Goal: Task Accomplishment & Management: Manage account settings

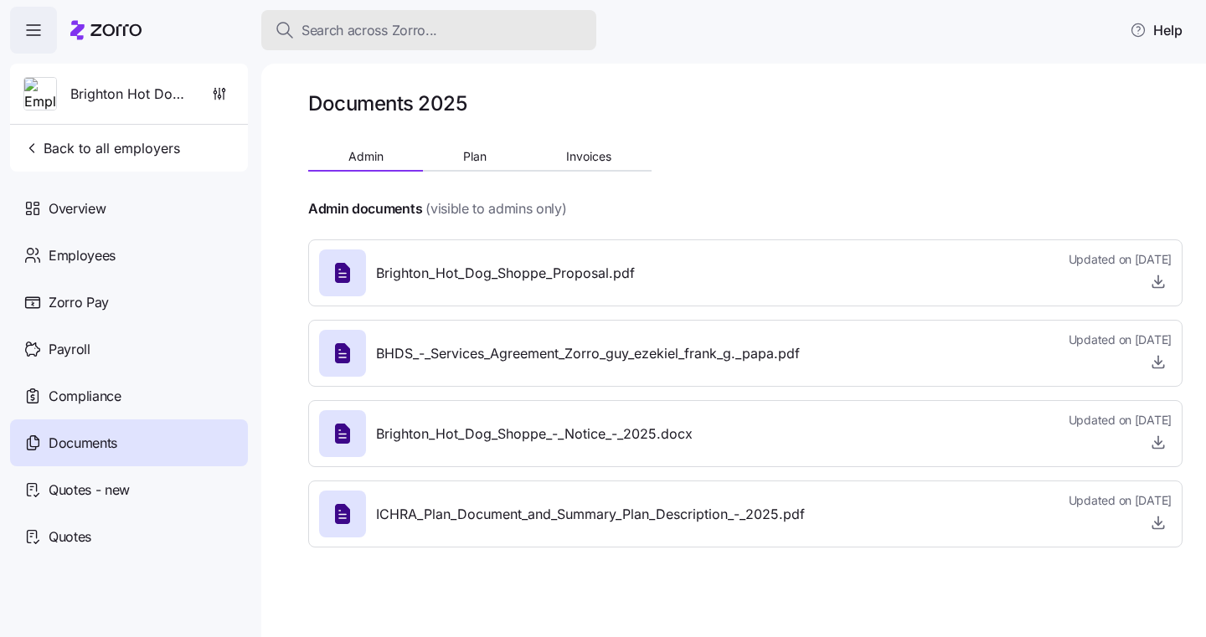
click at [426, 35] on span "Search across Zorro..." at bounding box center [369, 30] width 136 height 21
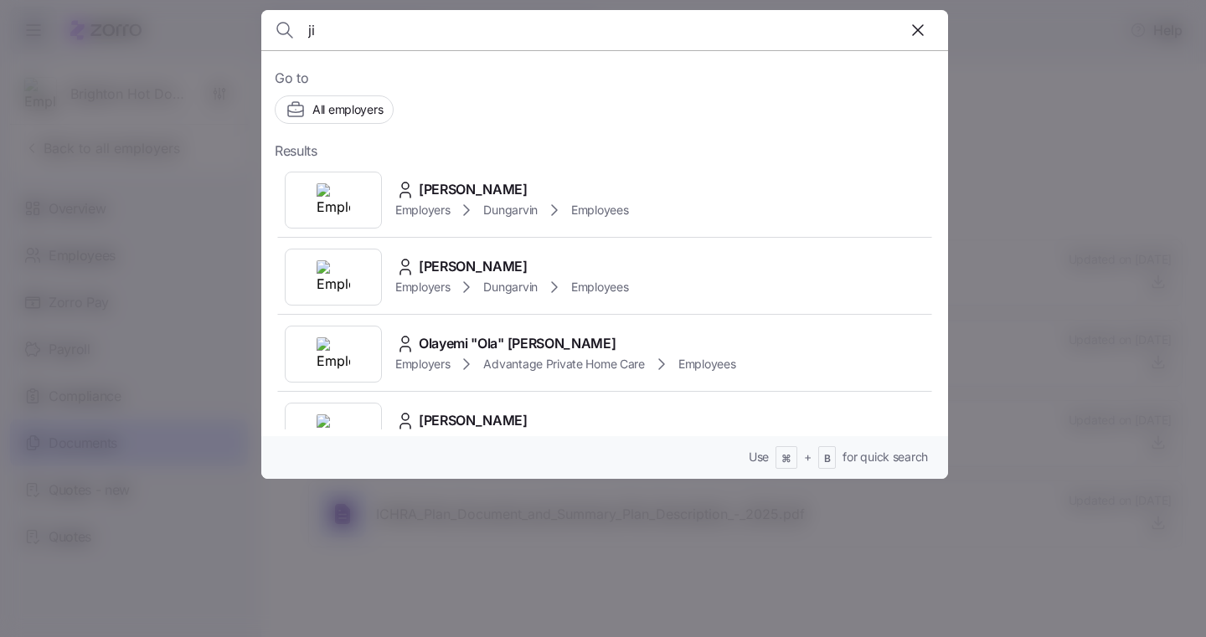
type input "j"
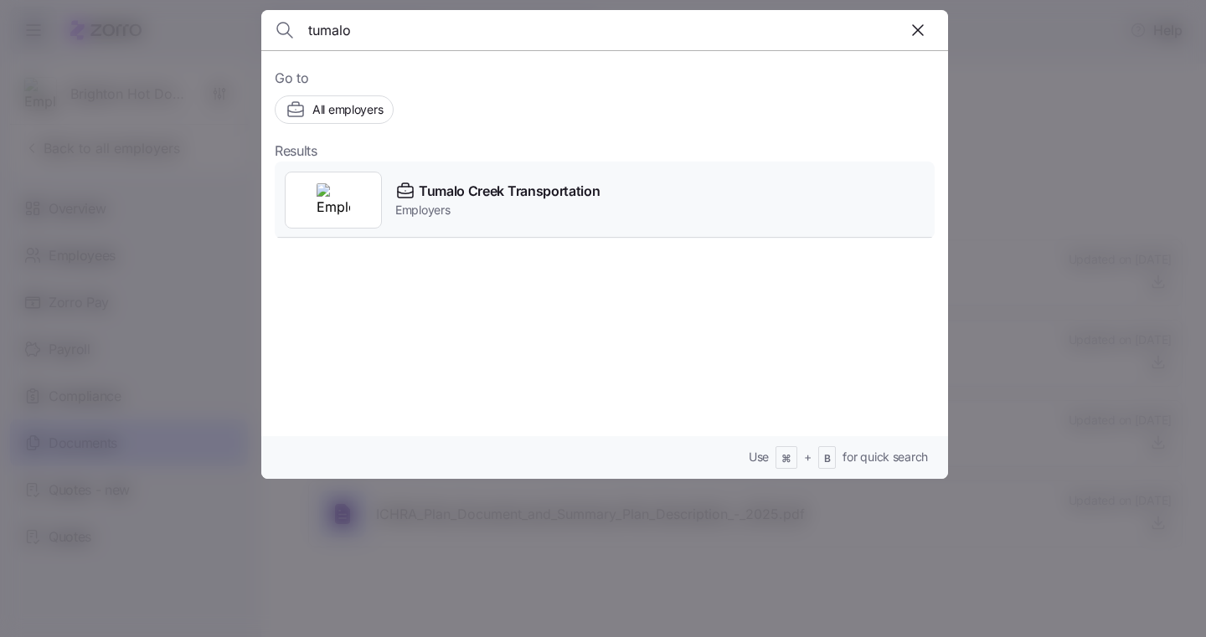
type input "tumalo"
click at [447, 187] on span "Tumalo Creek Transportation" at bounding box center [509, 191] width 181 height 21
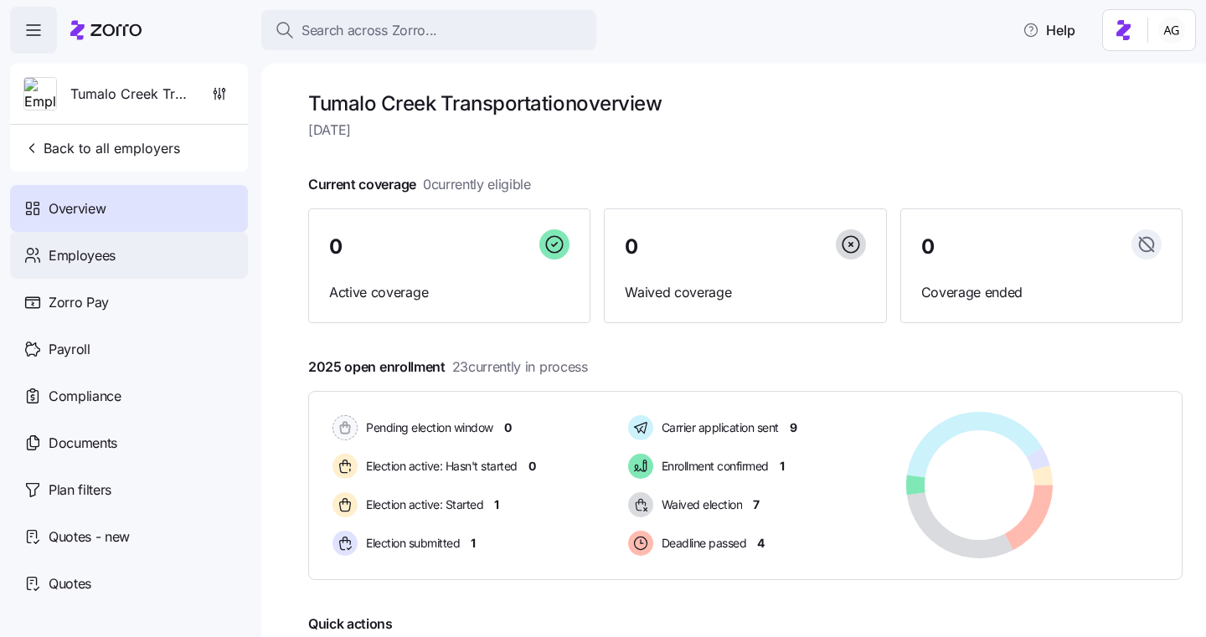
click at [119, 254] on div "Employees" at bounding box center [129, 255] width 238 height 47
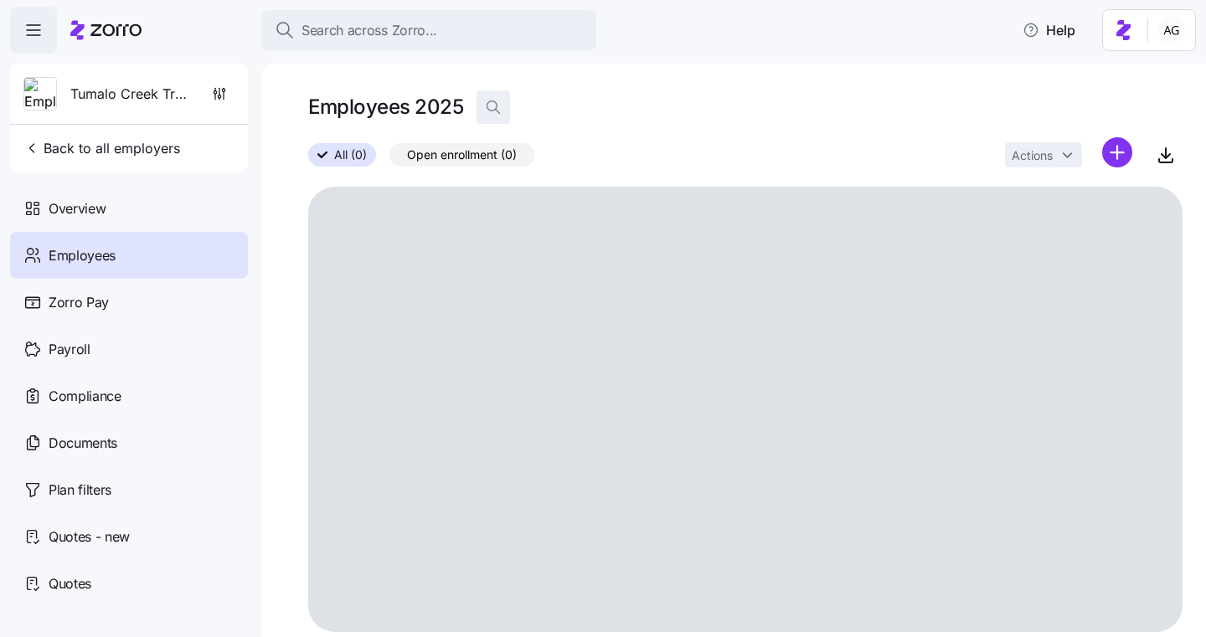
click at [492, 100] on icon "button" at bounding box center [493, 107] width 17 height 17
type input "j"
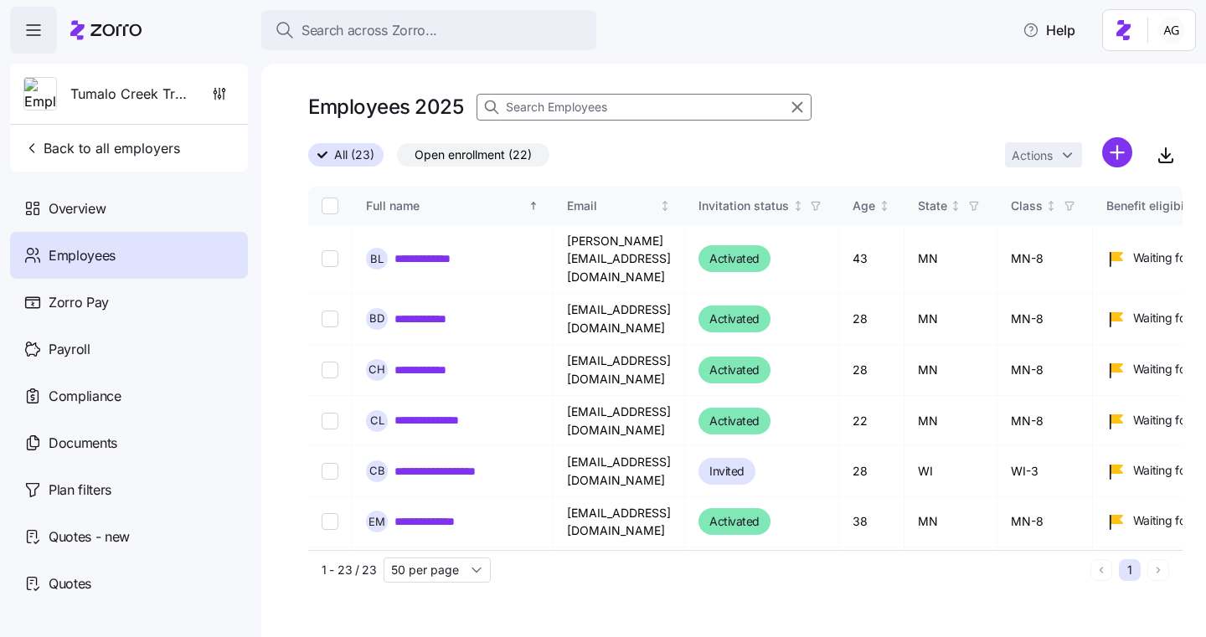
click at [528, 110] on input at bounding box center [643, 107] width 335 height 27
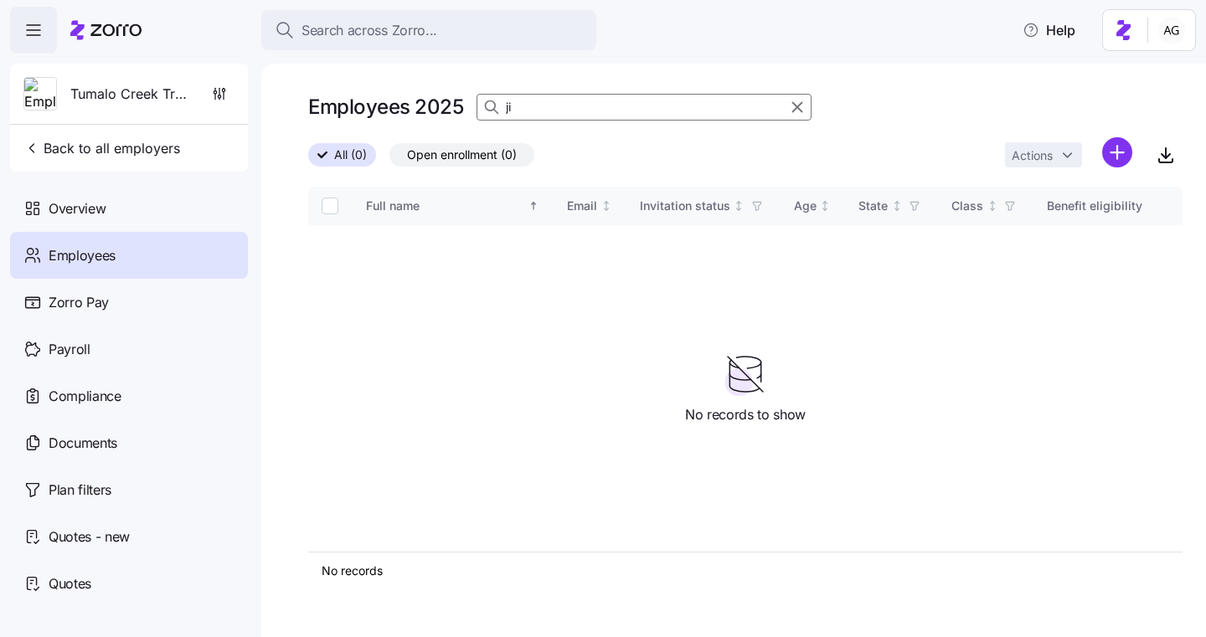
type input "j"
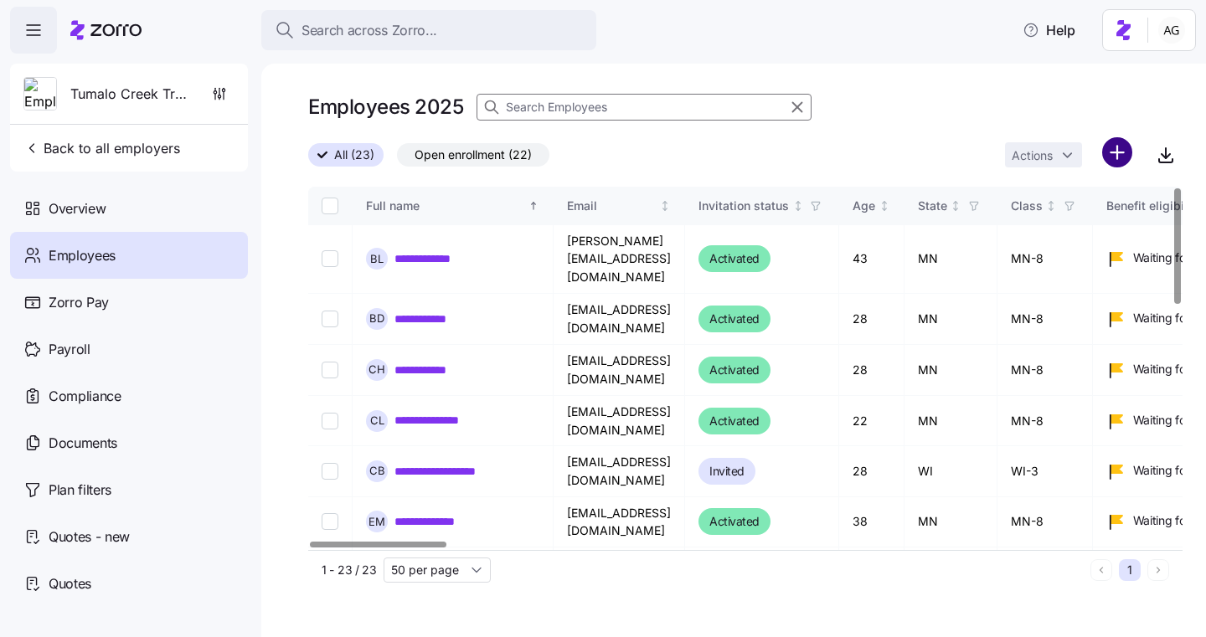
click at [1127, 151] on html "**********" at bounding box center [603, 313] width 1206 height 627
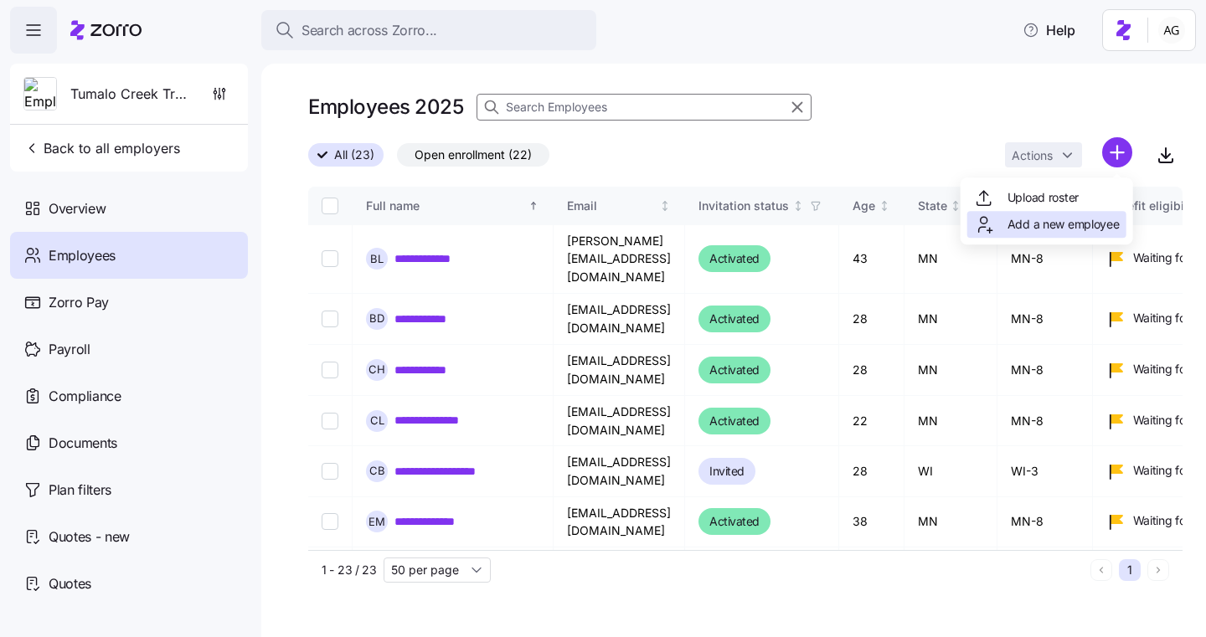
click at [1006, 219] on div "Add a new employee" at bounding box center [1047, 224] width 146 height 20
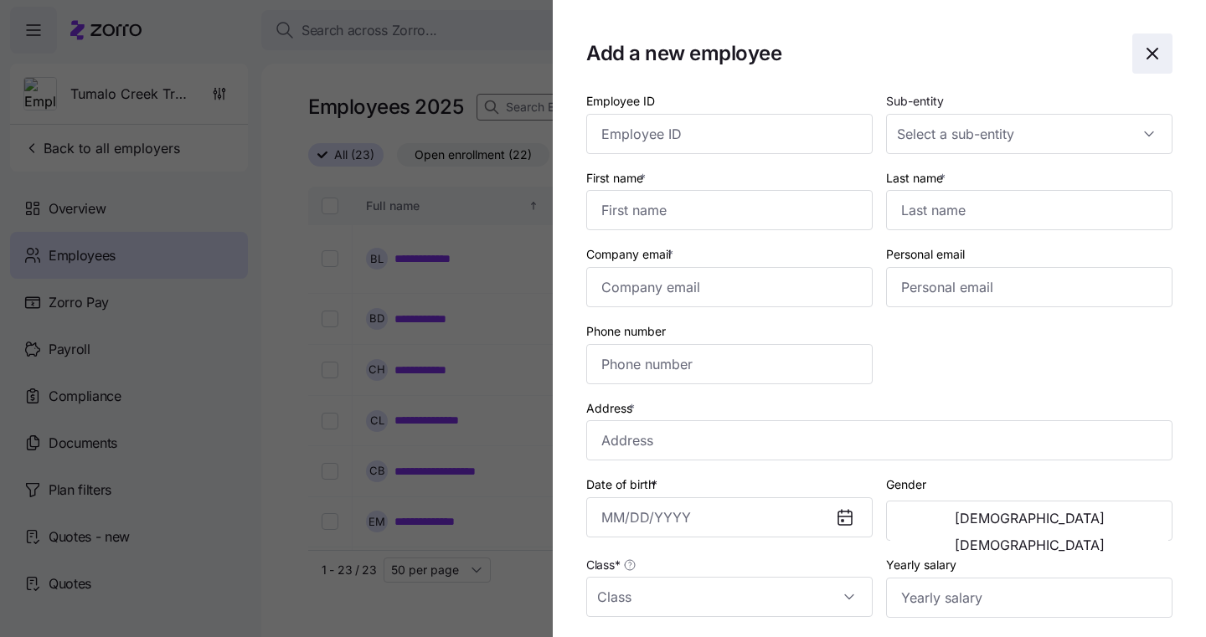
click at [1143, 49] on icon "button" at bounding box center [1152, 54] width 20 height 20
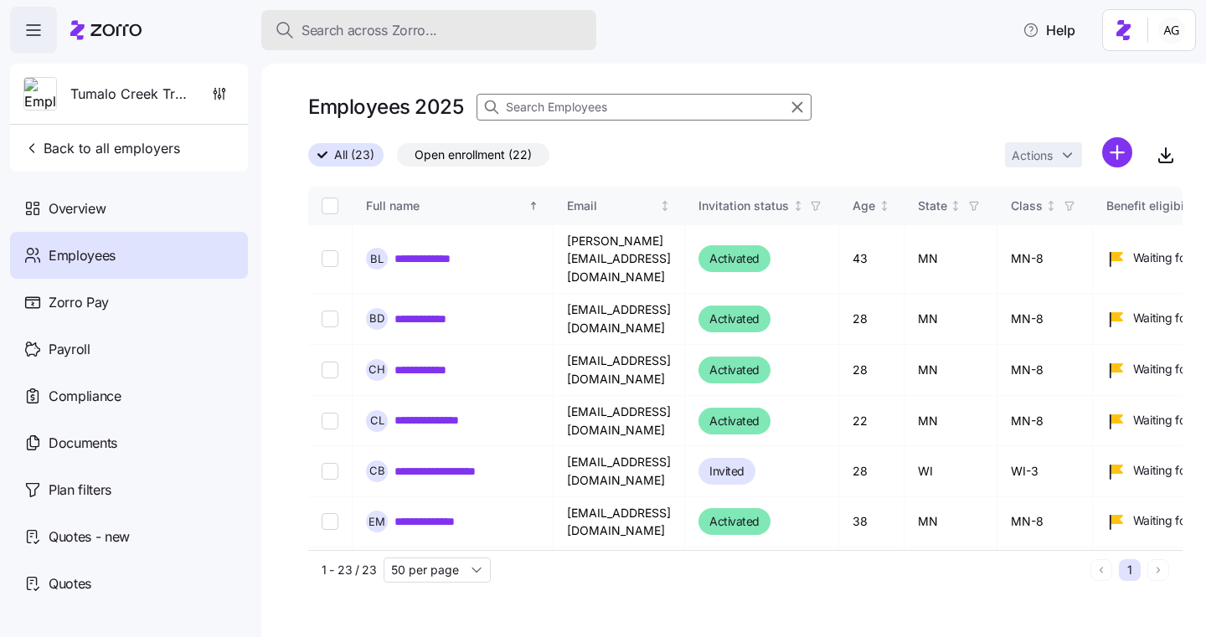
click at [474, 18] on button "Search across Zorro..." at bounding box center [428, 30] width 335 height 40
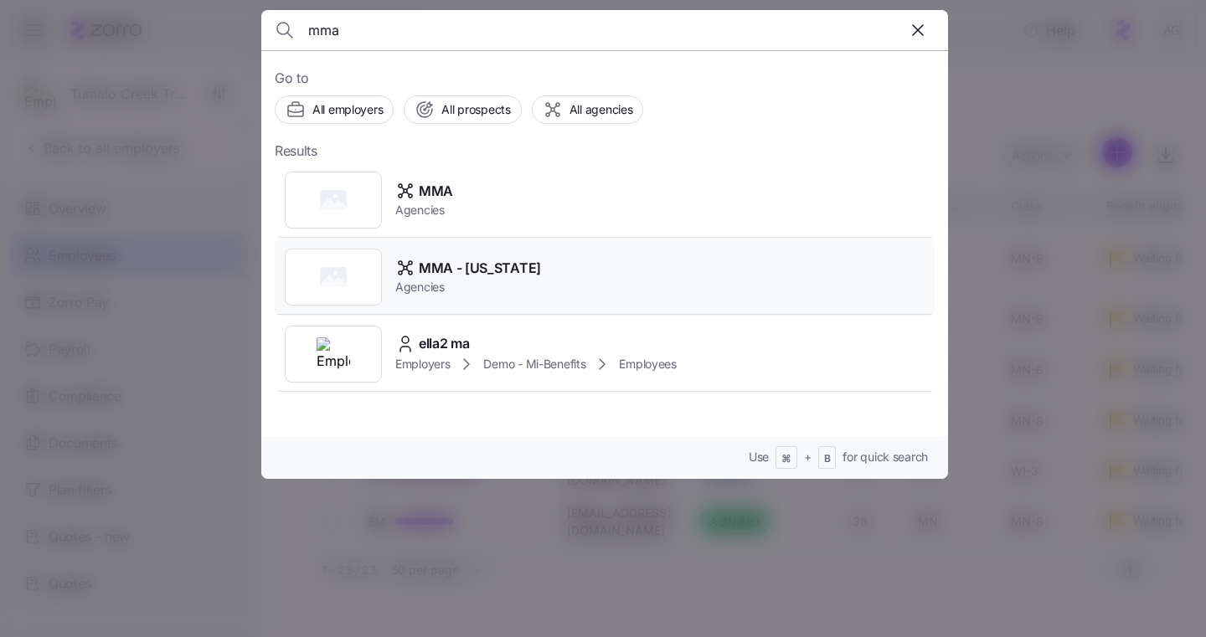
type input "mma"
click at [420, 290] on span "Agencies" at bounding box center [468, 287] width 146 height 17
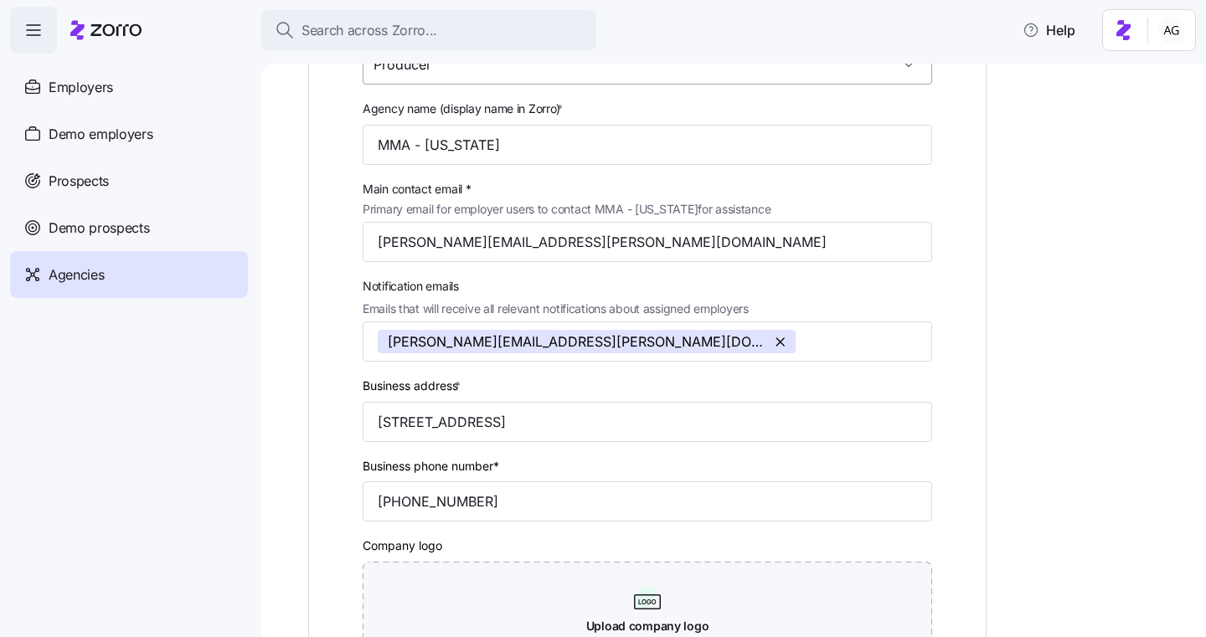
scroll to position [212, 0]
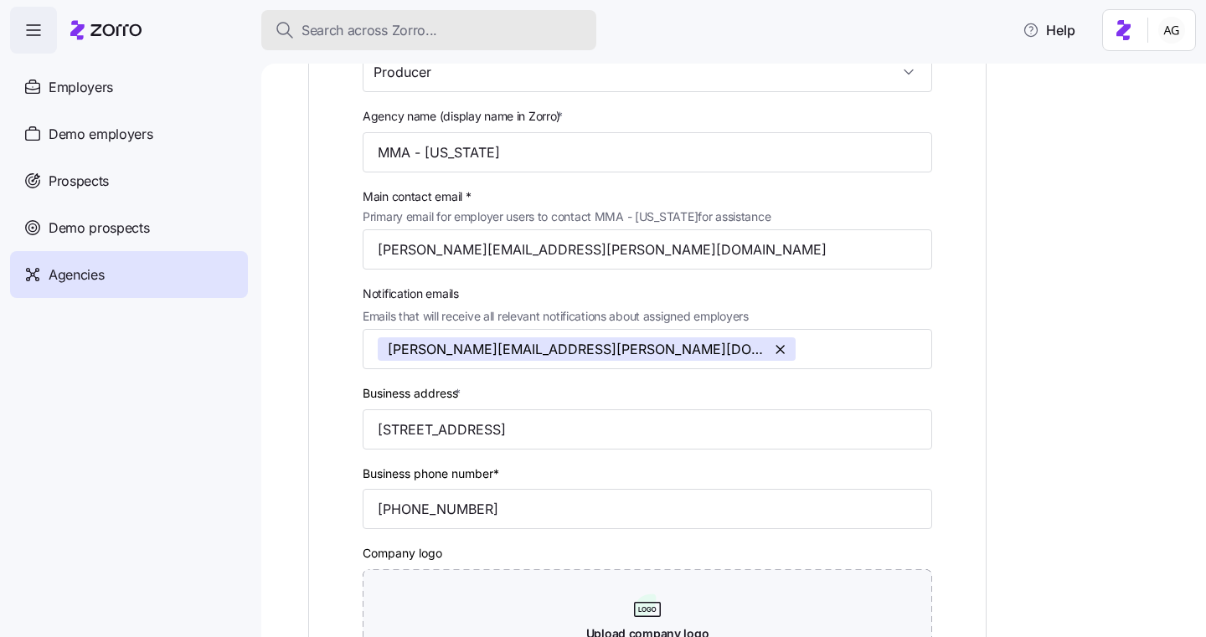
click at [493, 25] on div "Search across Zorro..." at bounding box center [429, 30] width 308 height 21
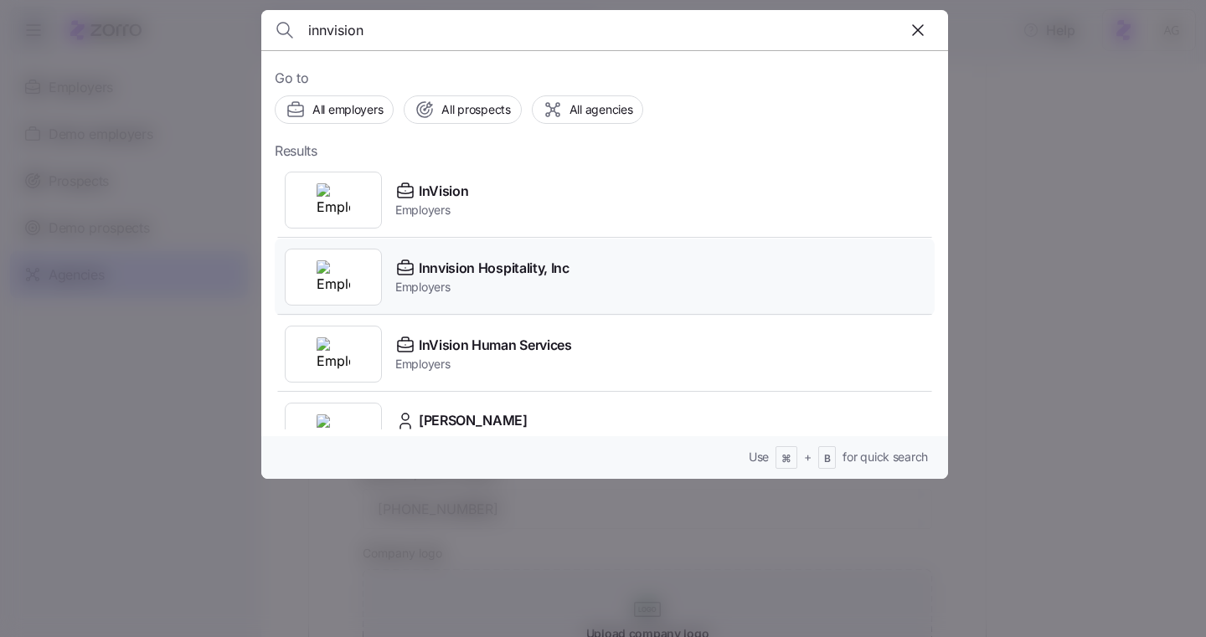
type input "innvision"
click at [507, 284] on span "Employers" at bounding box center [482, 287] width 174 height 17
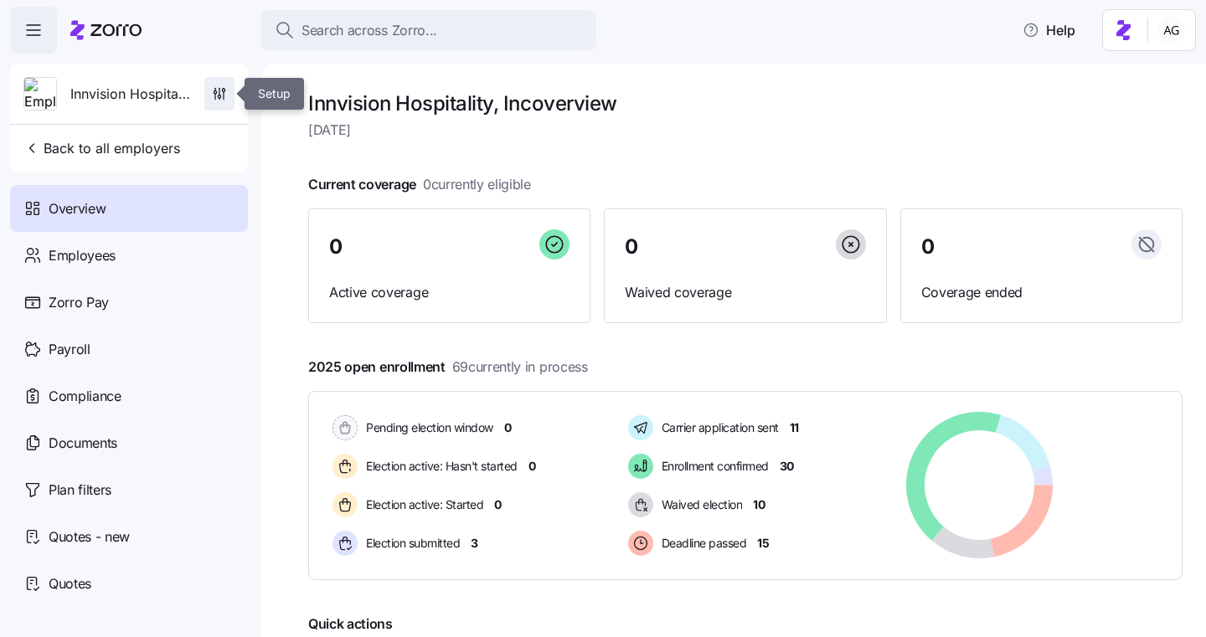
click at [217, 90] on icon "button" at bounding box center [219, 93] width 17 height 17
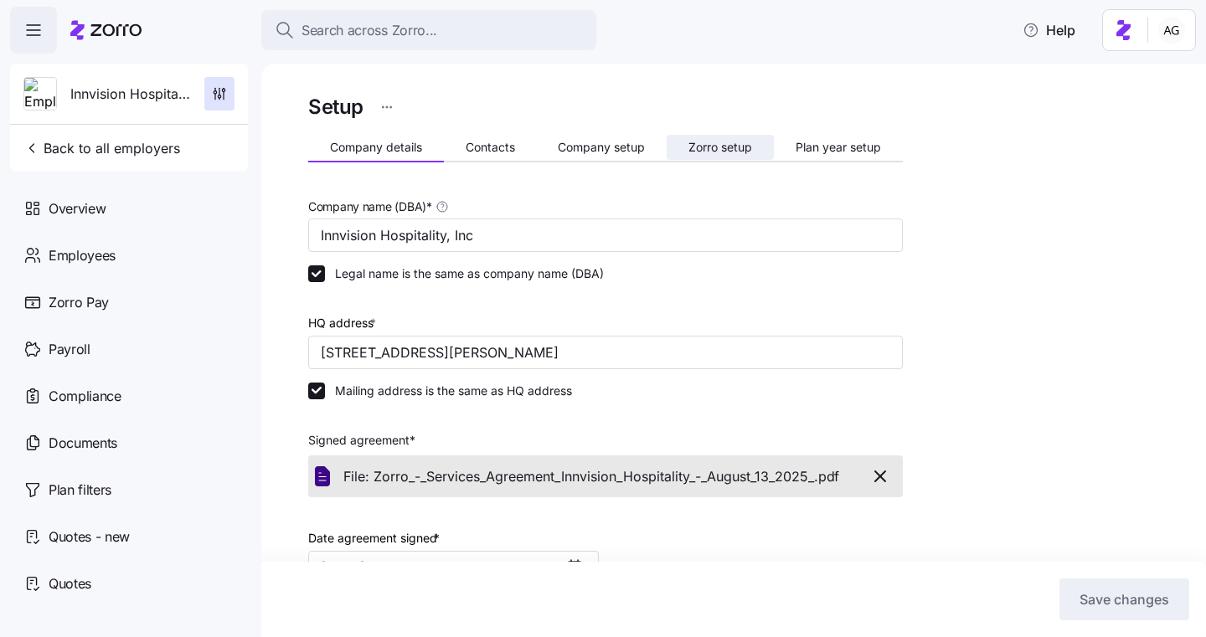
click at [718, 145] on span "Zorro setup" at bounding box center [720, 148] width 64 height 12
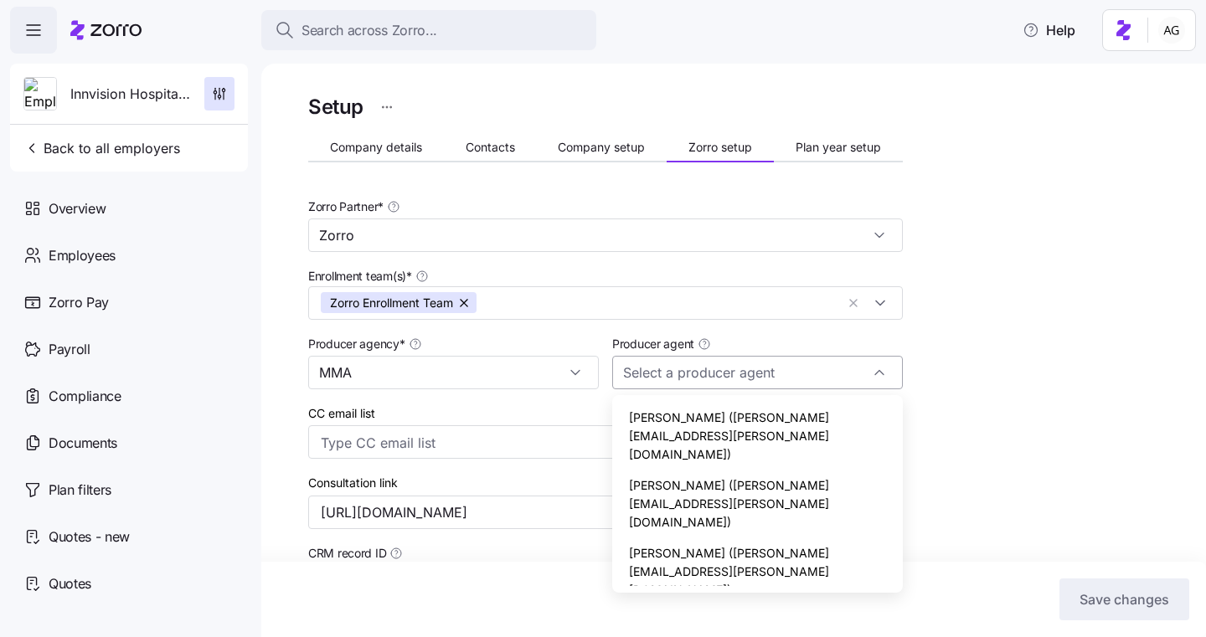
click at [677, 360] on input "Producer agent" at bounding box center [757, 372] width 291 height 33
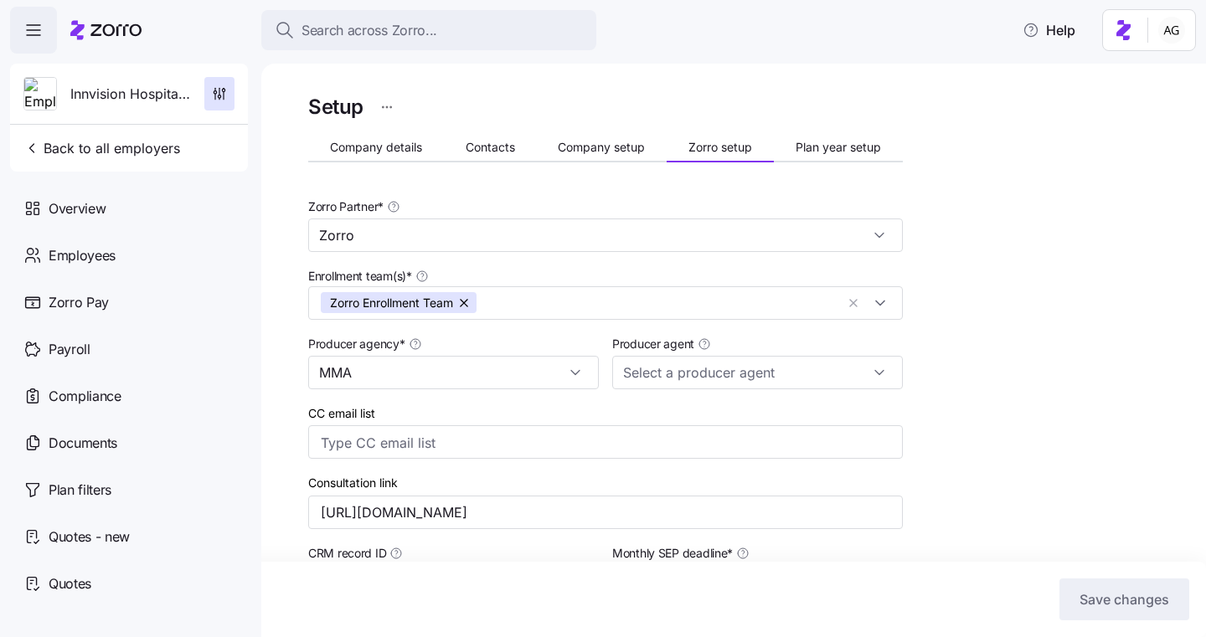
click at [765, 319] on div "Enrollment team(s) * Zorro Enrollment Team" at bounding box center [605, 293] width 608 height 68
click at [379, 374] on input "MMA" at bounding box center [453, 372] width 291 height 33
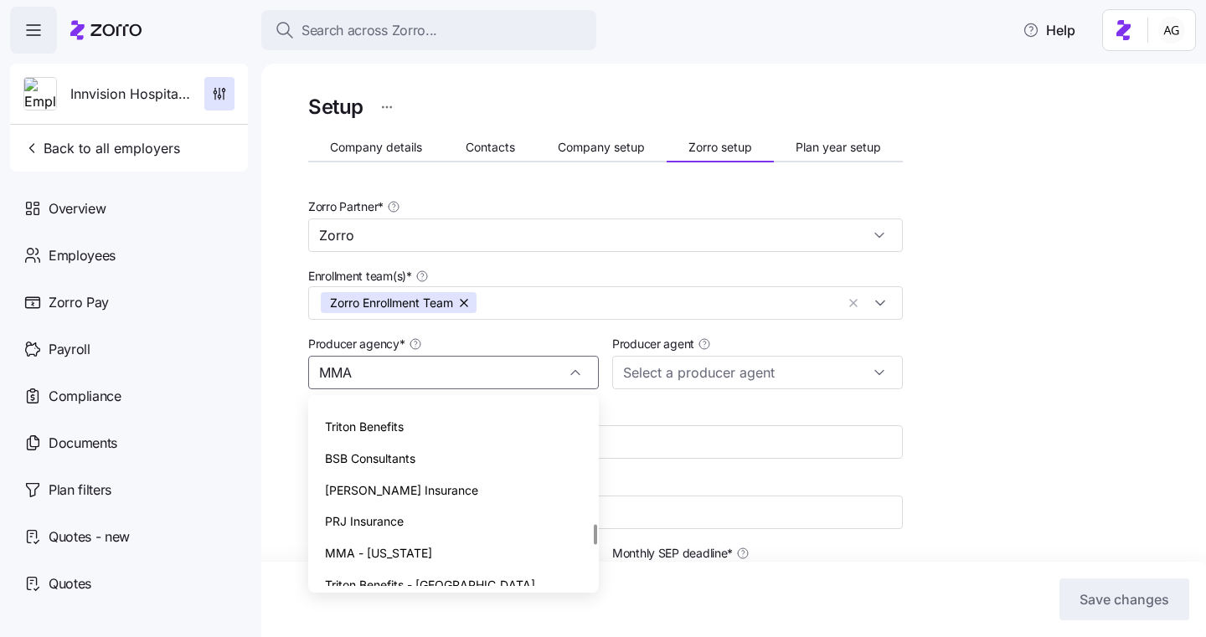
scroll to position [1087, 0]
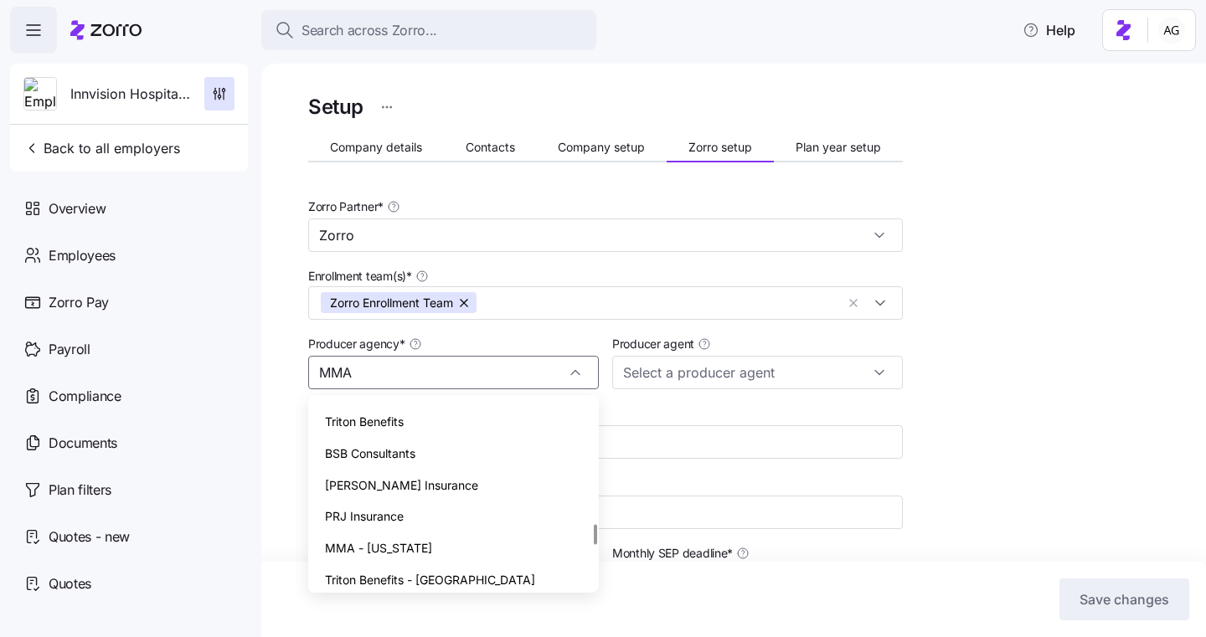
click at [372, 539] on span "MMA - Georgia" at bounding box center [378, 548] width 107 height 18
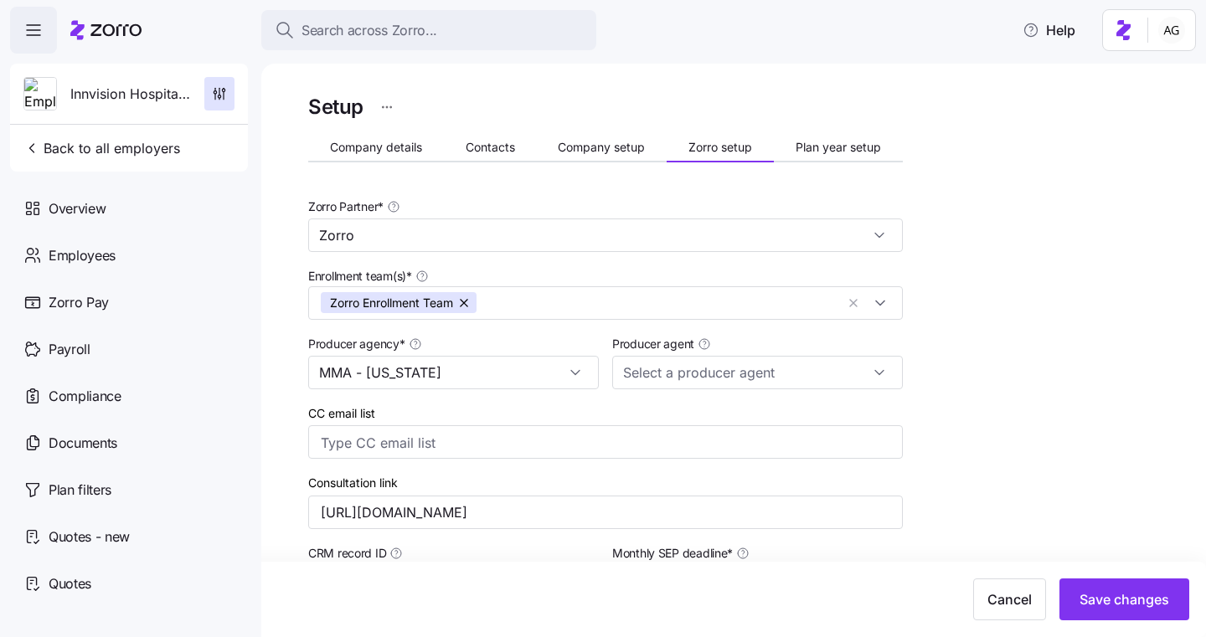
type input "MMA - Georgia"
click at [691, 361] on input "Producer agent" at bounding box center [757, 372] width 291 height 33
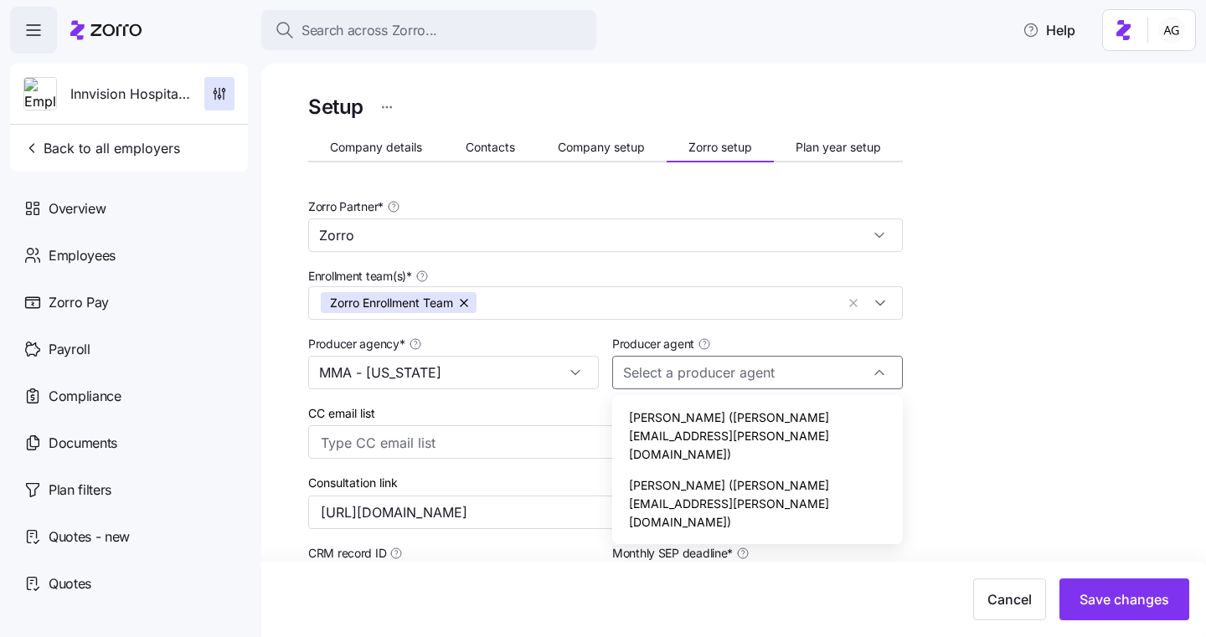
click at [688, 470] on div "Erin Keeler (erin.keeler@marshmma.com)" at bounding box center [757, 504] width 277 height 68
type input "Erin Keeler (erin.keeler@marshmma.com)"
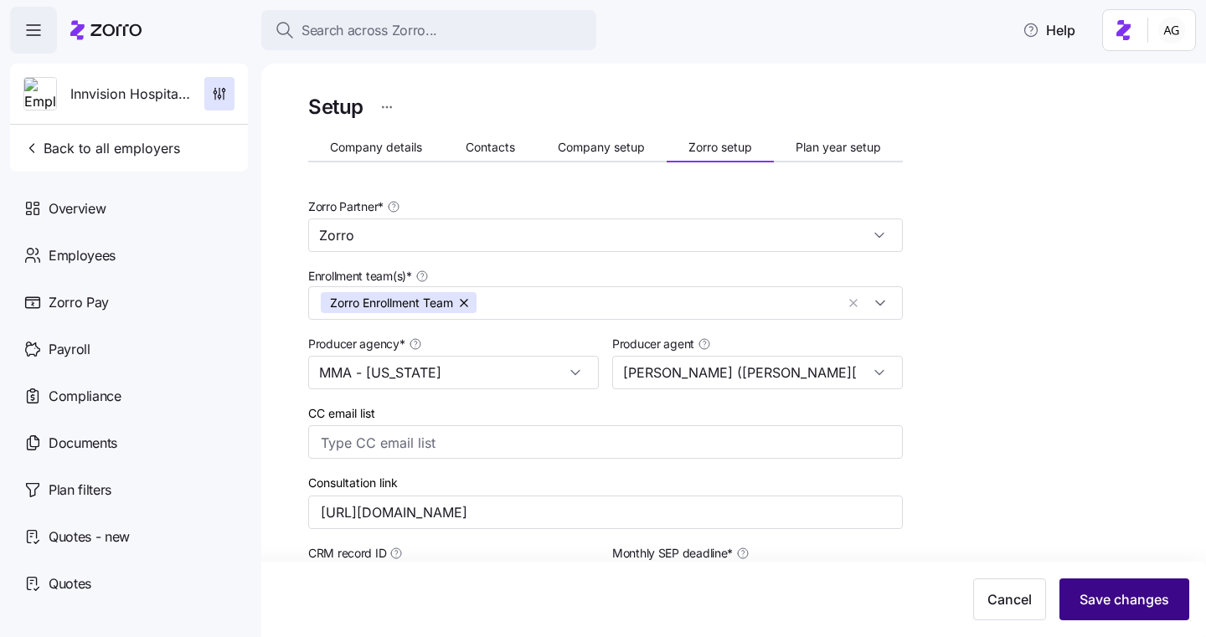
click at [1103, 610] on button "Save changes" at bounding box center [1124, 600] width 130 height 42
